Goal: Submit feedback/report problem

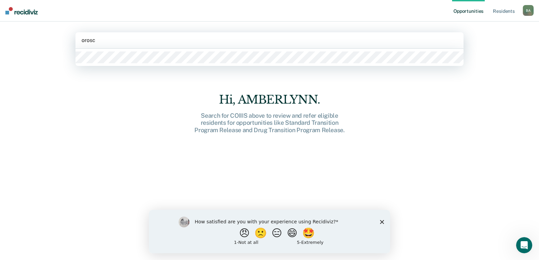
type input "orosco"
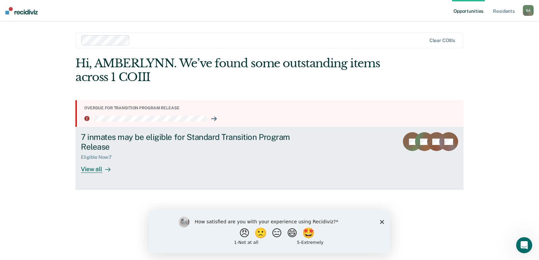
click at [92, 171] on div "View all" at bounding box center [100, 166] width 38 height 13
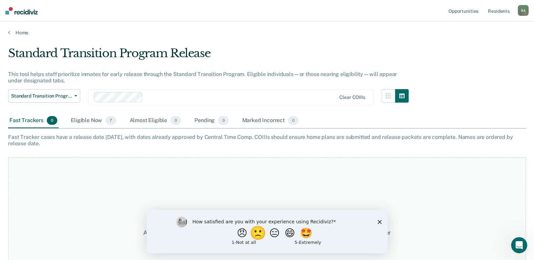
click at [258, 234] on button "🙁" at bounding box center [259, 232] width 18 height 13
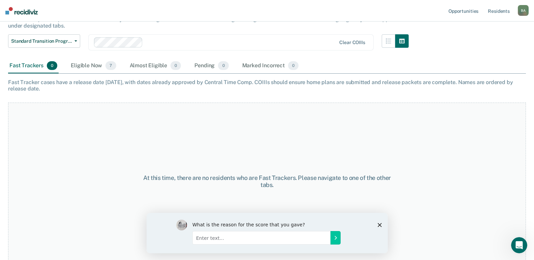
scroll to position [55, 0]
click at [238, 237] on input "Enter text..." at bounding box center [261, 237] width 138 height 13
type input "i"
type input "I would like to be able to search inmates by adc # and not the COIII"
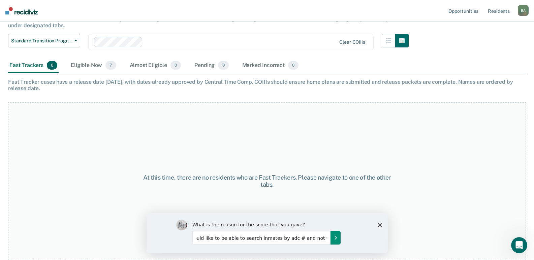
click at [333, 239] on icon "Submit your response" at bounding box center [335, 237] width 5 height 5
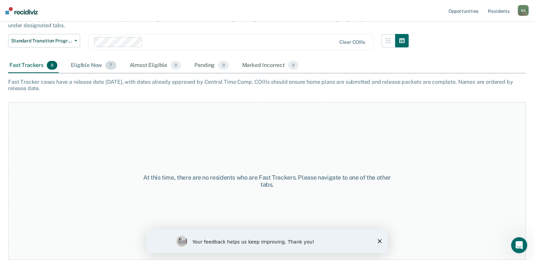
click at [87, 62] on div "Eligible Now 7" at bounding box center [93, 65] width 48 height 15
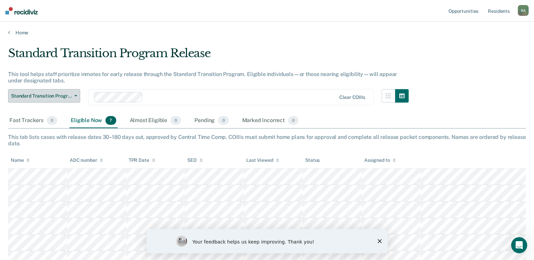
click at [73, 95] on span "button" at bounding box center [74, 95] width 5 height 1
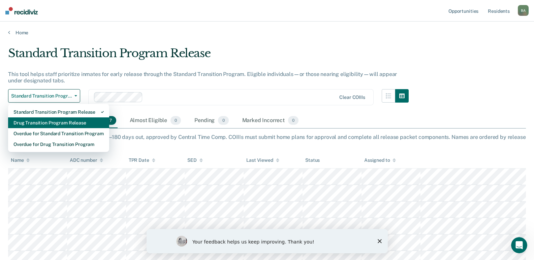
click at [63, 124] on div "Drug Transition Program Release" at bounding box center [58, 123] width 90 height 11
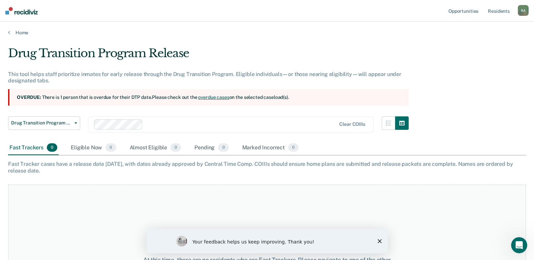
click at [206, 98] on link "overdue cases" at bounding box center [213, 97] width 31 height 5
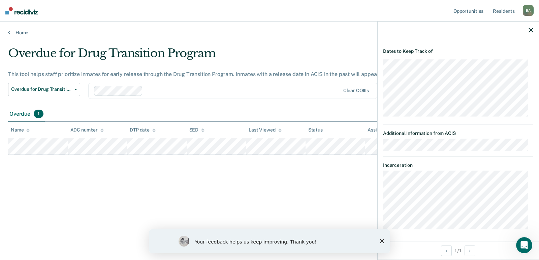
scroll to position [143, 0]
click at [383, 240] on icon "Close survey" at bounding box center [382, 242] width 4 height 4
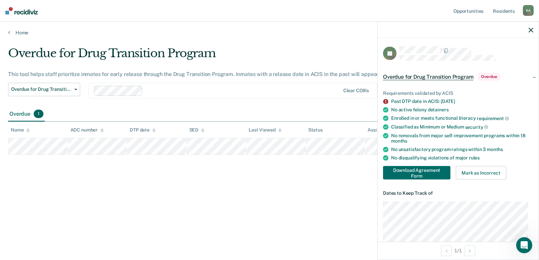
scroll to position [101, 0]
